Goal: Task Accomplishment & Management: Use online tool/utility

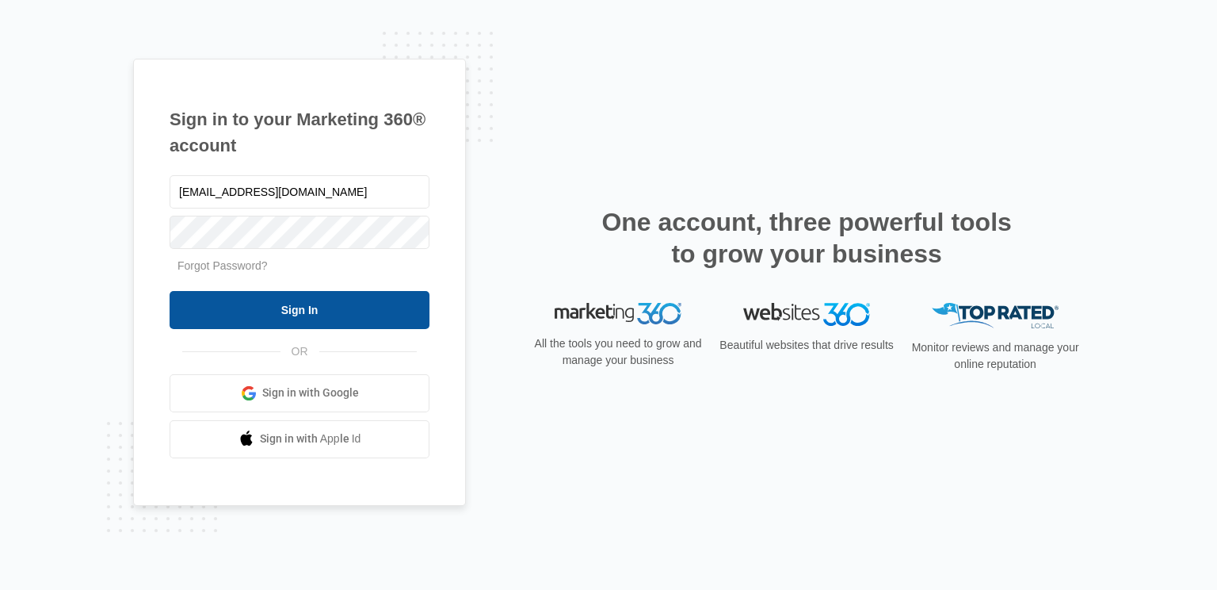
type input "[EMAIL_ADDRESS][DOMAIN_NAME]"
click at [312, 300] on input "Sign In" at bounding box center [300, 310] width 260 height 38
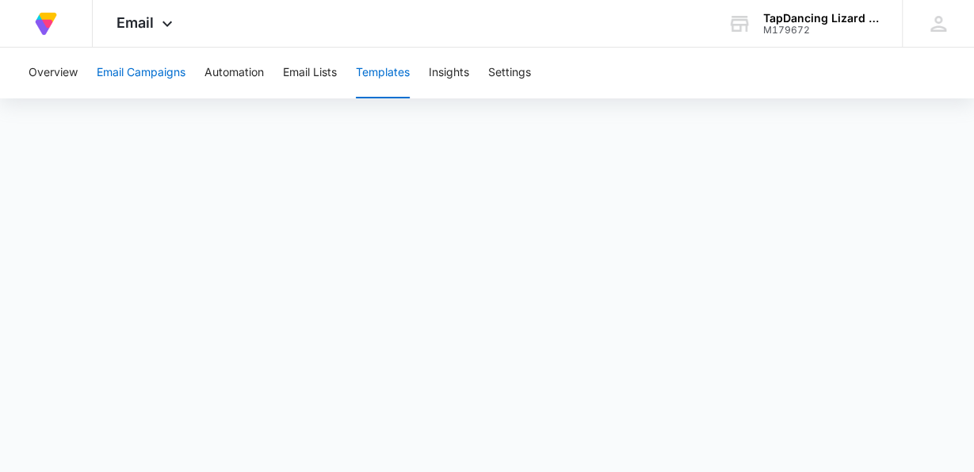
click at [132, 74] on button "Email Campaigns" at bounding box center [141, 73] width 89 height 51
click at [120, 69] on button "Email Campaigns" at bounding box center [141, 73] width 89 height 51
click at [370, 74] on button "Templates" at bounding box center [383, 73] width 54 height 51
click at [171, 24] on icon at bounding box center [167, 27] width 19 height 19
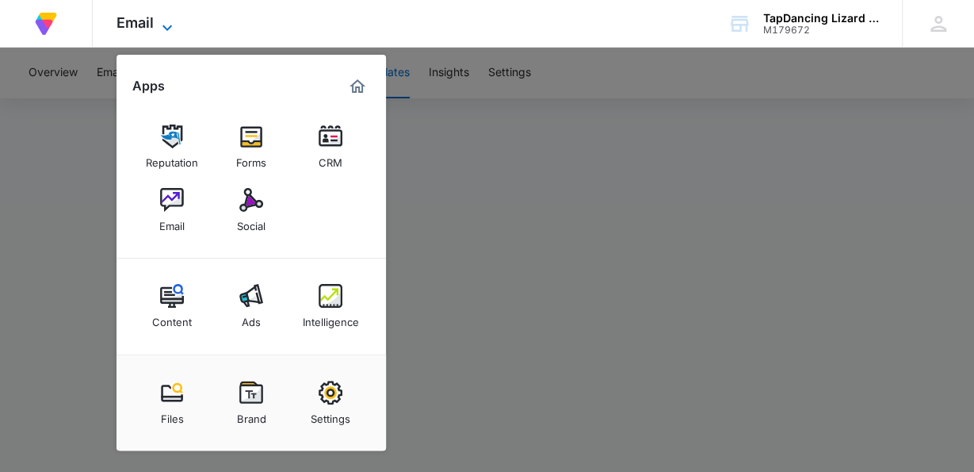
click at [166, 25] on icon at bounding box center [167, 27] width 19 height 19
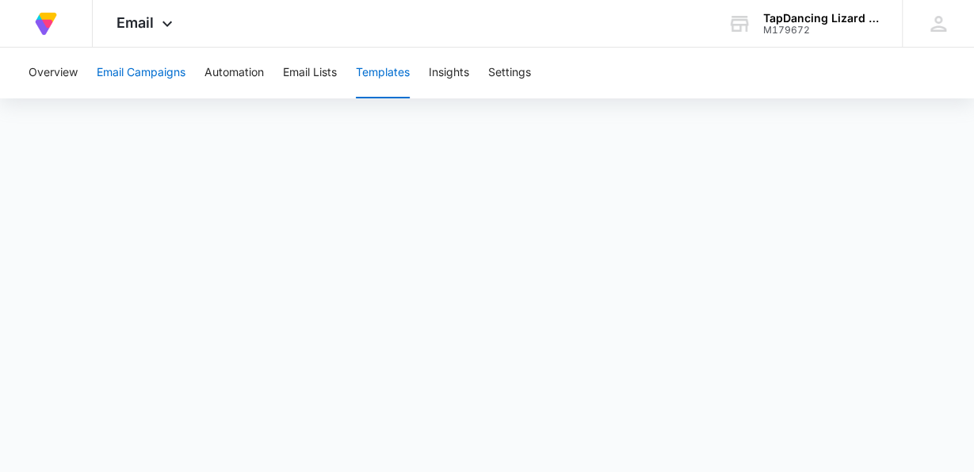
click at [147, 71] on button "Email Campaigns" at bounding box center [141, 73] width 89 height 51
